Goal: Task Accomplishment & Management: Use online tool/utility

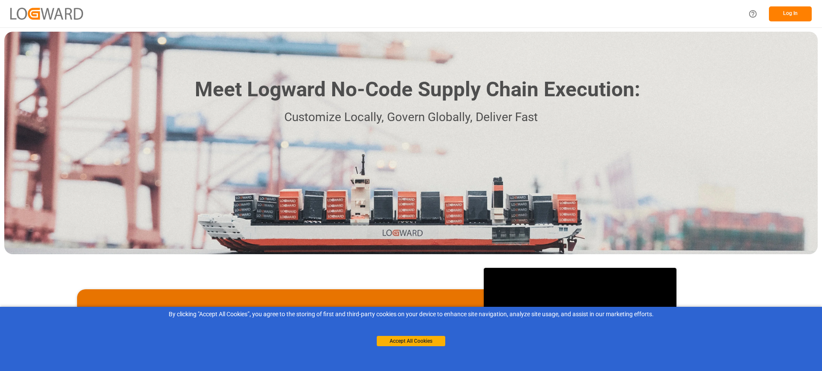
click at [791, 14] on button "Log In" at bounding box center [790, 13] width 43 height 15
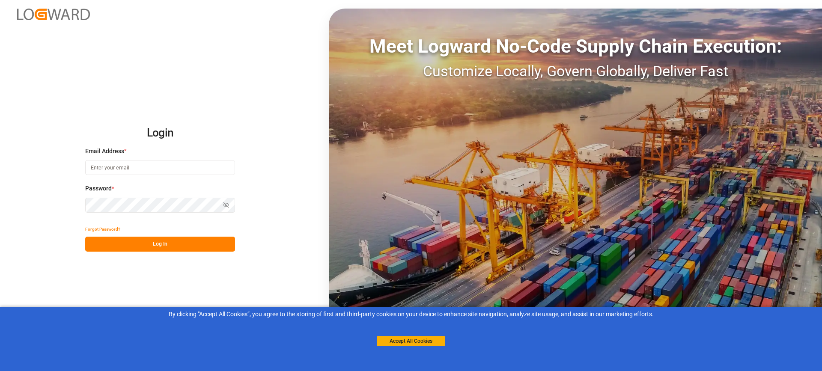
type input "[EMAIL_ADDRESS][PERSON_NAME][DOMAIN_NAME]"
click at [171, 247] on button "Log In" at bounding box center [160, 244] width 150 height 15
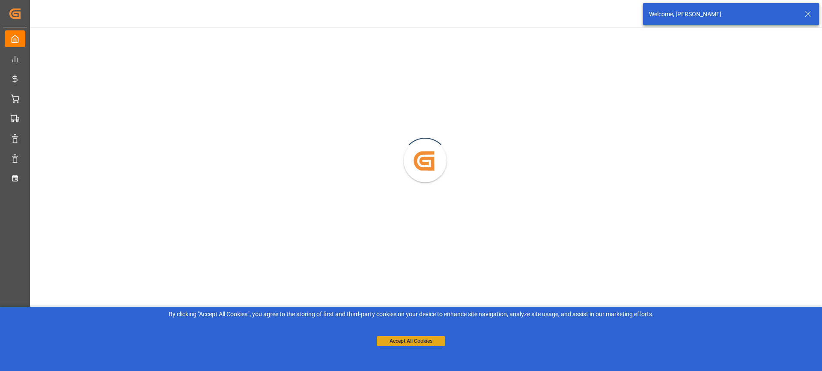
click at [414, 341] on button "Accept All Cookies" at bounding box center [411, 341] width 69 height 10
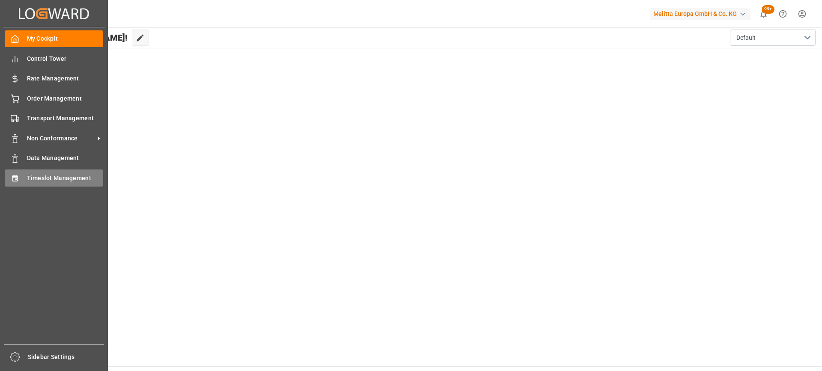
click at [48, 176] on span "Timeslot Management" at bounding box center [65, 178] width 77 height 9
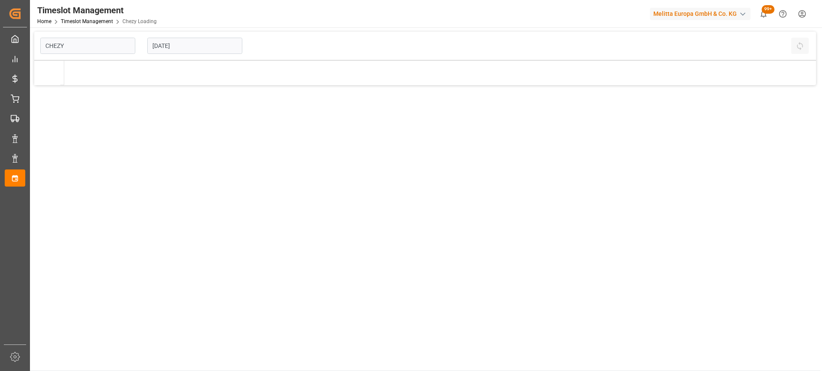
type input "Chezy Loading"
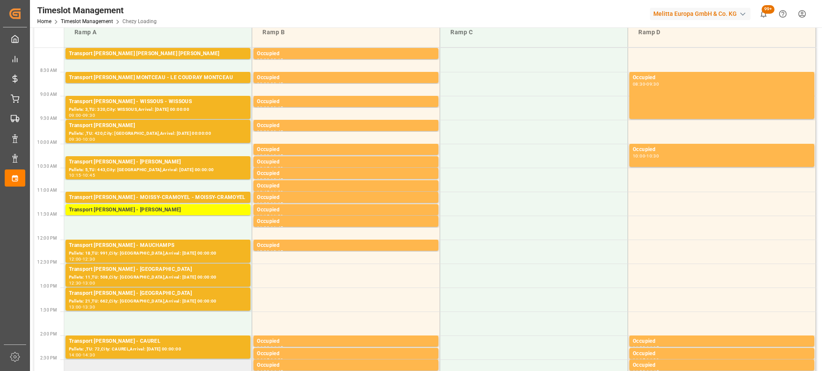
scroll to position [86, 0]
